Goal: Task Accomplishment & Management: Complete application form

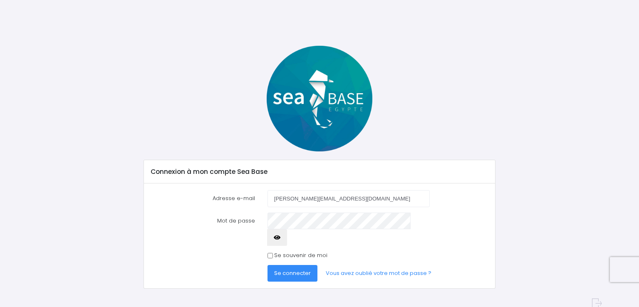
click at [288, 269] on span "Se connecter" at bounding box center [292, 273] width 37 height 8
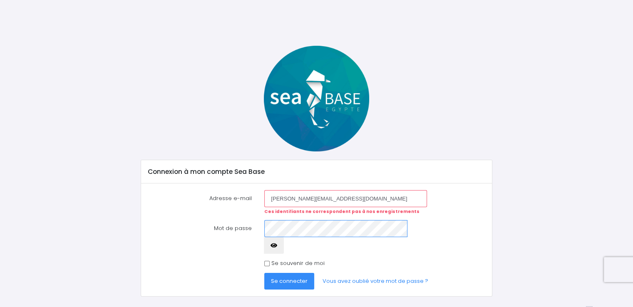
click at [264, 273] on button "Se connecter" at bounding box center [289, 281] width 50 height 17
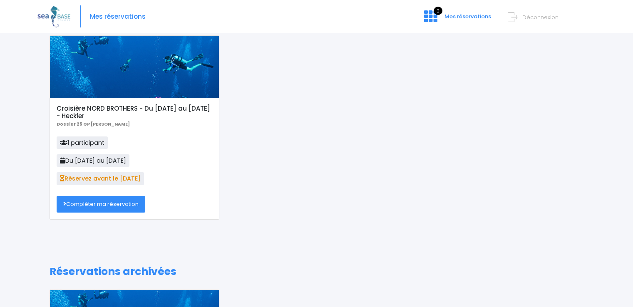
scroll to position [25, 0]
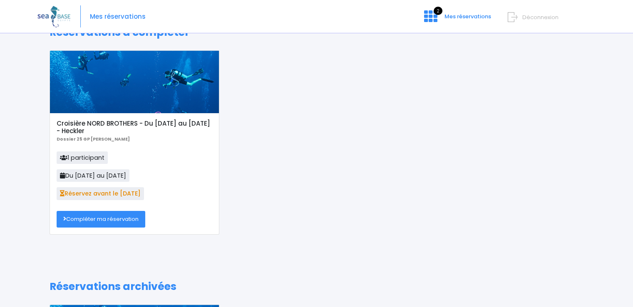
click at [97, 219] on link "Compléter ma réservation" at bounding box center [101, 219] width 89 height 17
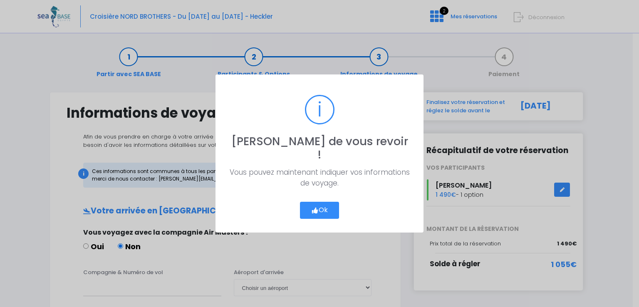
click at [316, 213] on div "? ! i [PERSON_NAME] de vous revoir ! × Vous pouvez maintenant indiquer vos info…" at bounding box center [320, 153] width 208 height 158
click at [315, 211] on icon "button" at bounding box center [314, 211] width 7 height 0
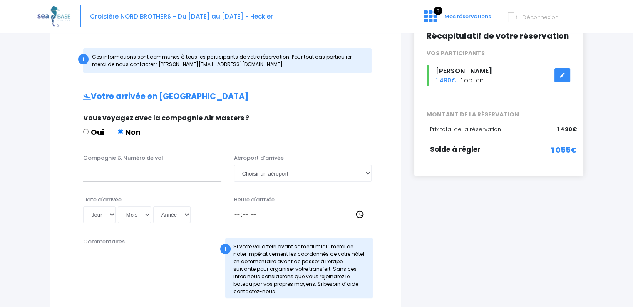
scroll to position [114, 0]
click at [89, 129] on label "Oui" at bounding box center [93, 132] width 21 height 11
click at [89, 129] on input "Oui" at bounding box center [85, 131] width 5 height 5
radio input "true"
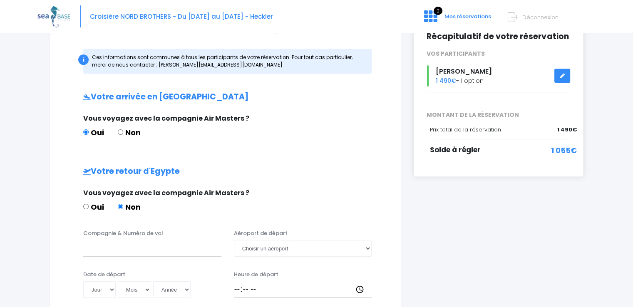
click at [127, 131] on label "Non" at bounding box center [129, 132] width 23 height 11
click at [123, 131] on input "Non" at bounding box center [120, 131] width 5 height 5
radio input "true"
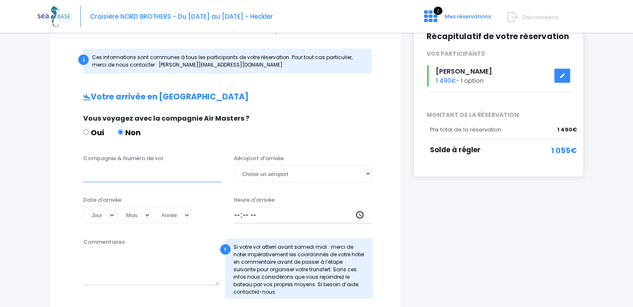
click at [122, 176] on input "Compagnie & Numéro de vol" at bounding box center [152, 173] width 138 height 17
